Goal: Find specific page/section: Find specific page/section

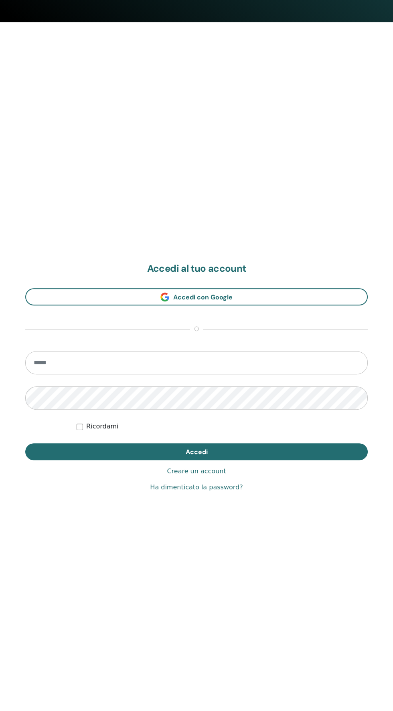
scroll to position [696, 0]
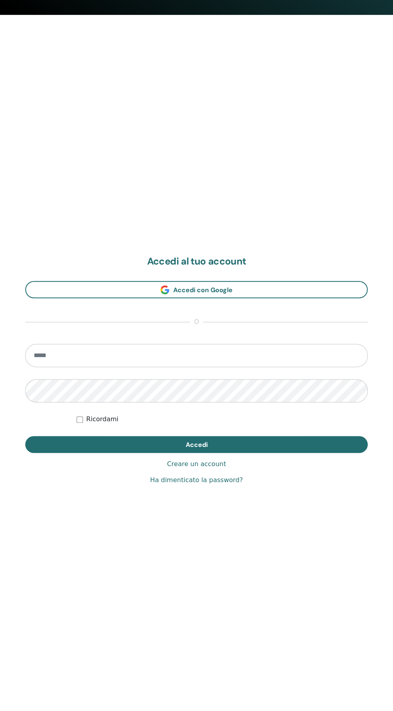
click at [228, 353] on input "email" at bounding box center [196, 355] width 342 height 23
type input "**********"
click at [25, 436] on button "Accedi" at bounding box center [196, 444] width 342 height 17
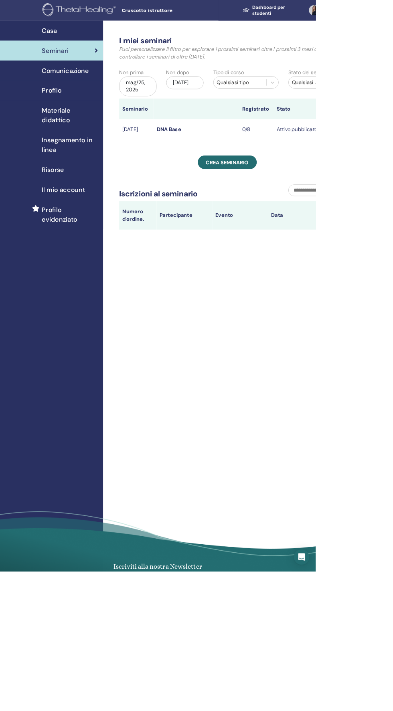
click at [47, 87] on div "Comunicazione" at bounding box center [63, 88] width 115 height 12
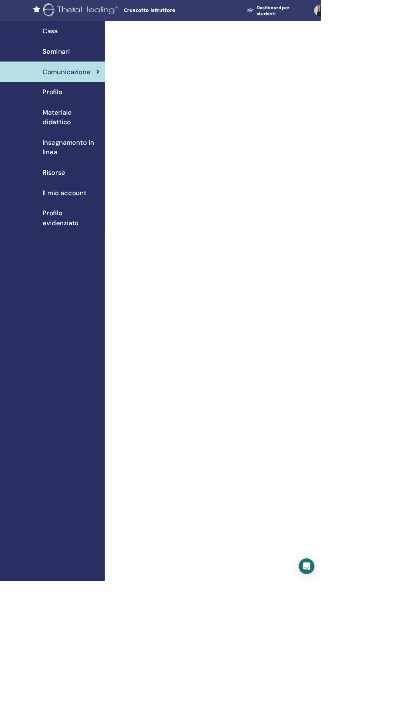
click at [53, 114] on span "Profilo" at bounding box center [64, 113] width 24 height 12
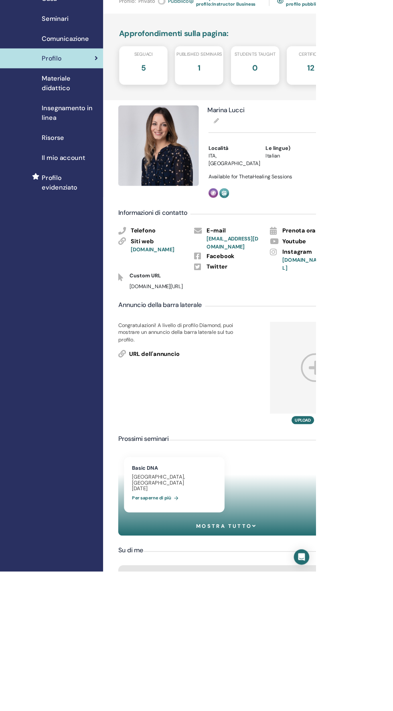
scroll to position [42, 0]
